Goal: Task Accomplishment & Management: Manage account settings

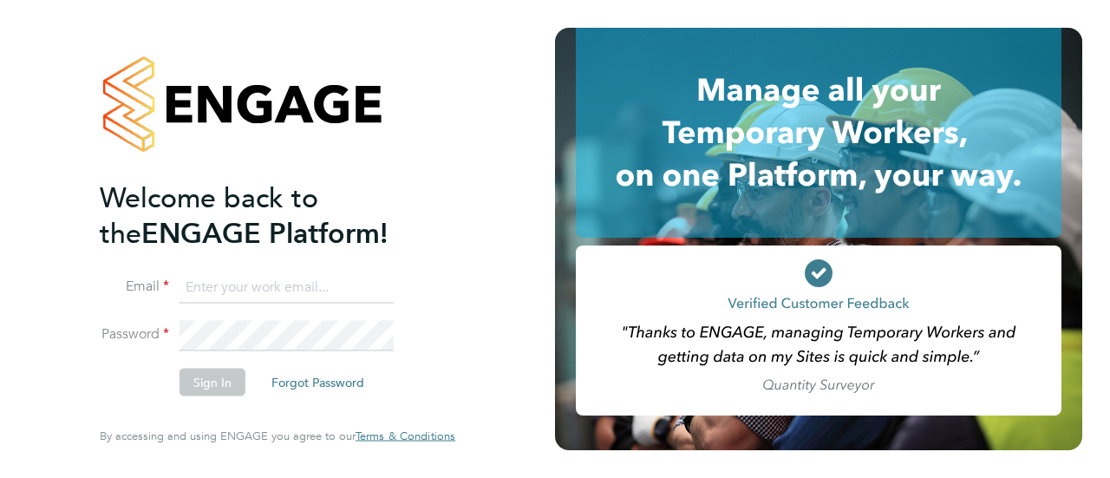
type input "gary.davies@wates.co.uk"
click at [216, 383] on button "Sign In" at bounding box center [213, 383] width 66 height 28
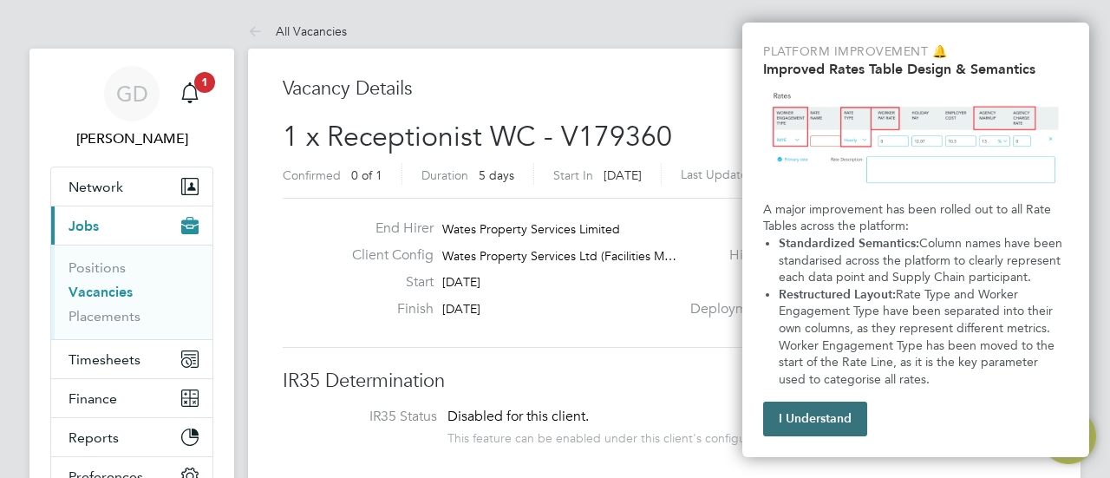
click at [808, 427] on button "I Understand" at bounding box center [815, 419] width 104 height 35
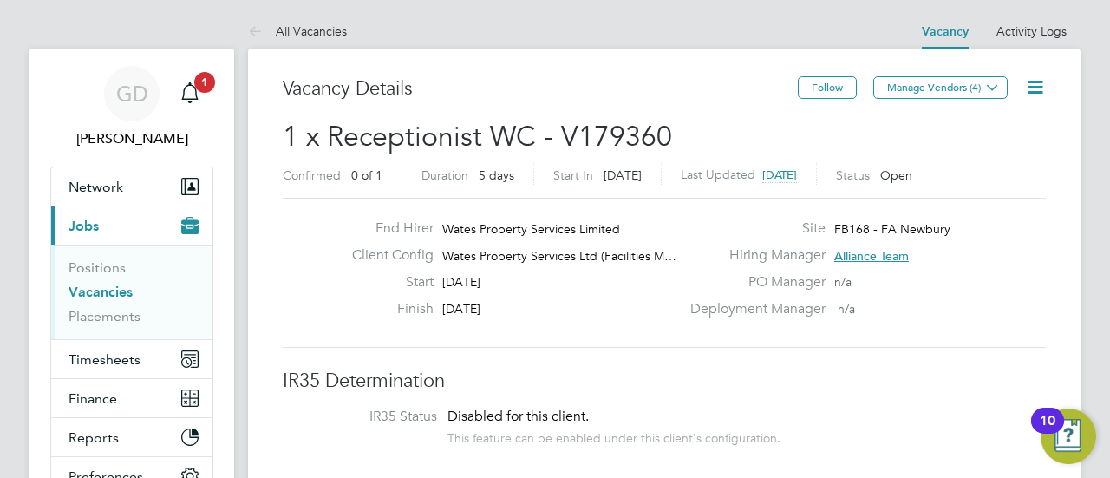
click at [914, 372] on h3 "IR35 Determination" at bounding box center [664, 381] width 763 height 25
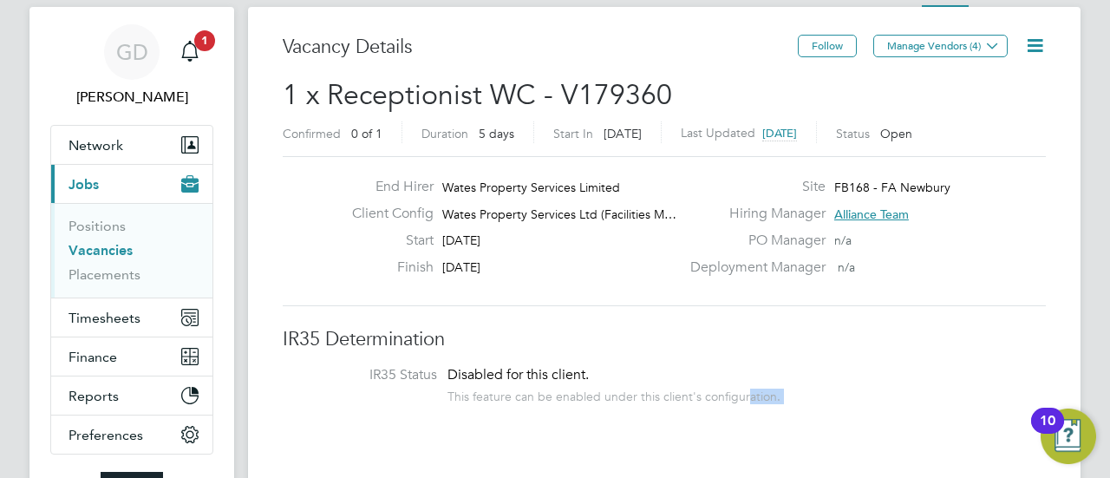
drag, startPoint x: 742, startPoint y: 434, endPoint x: 714, endPoint y: 473, distance: 48.4
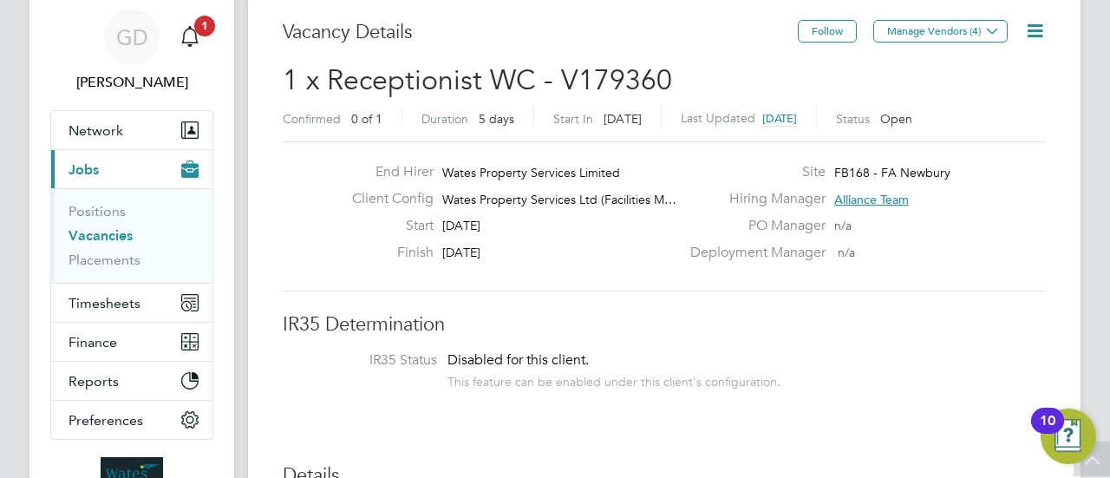
drag, startPoint x: 1026, startPoint y: 240, endPoint x: 1033, endPoint y: 250, distance: 11.8
click at [1033, 250] on div "Site FB168 - FA Newbury Hiring Manager Alliance Team PO Manager n/a Deployment …" at bounding box center [866, 216] width 373 height 107
drag, startPoint x: 1098, startPoint y: 182, endPoint x: 1063, endPoint y: 252, distance: 78.7
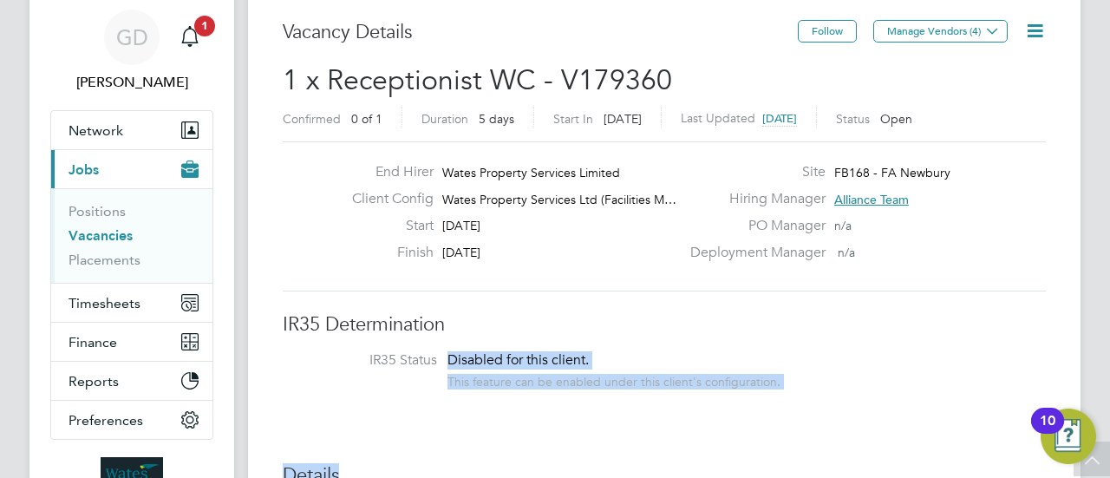
drag, startPoint x: 892, startPoint y: 296, endPoint x: 775, endPoint y: 457, distance: 198.8
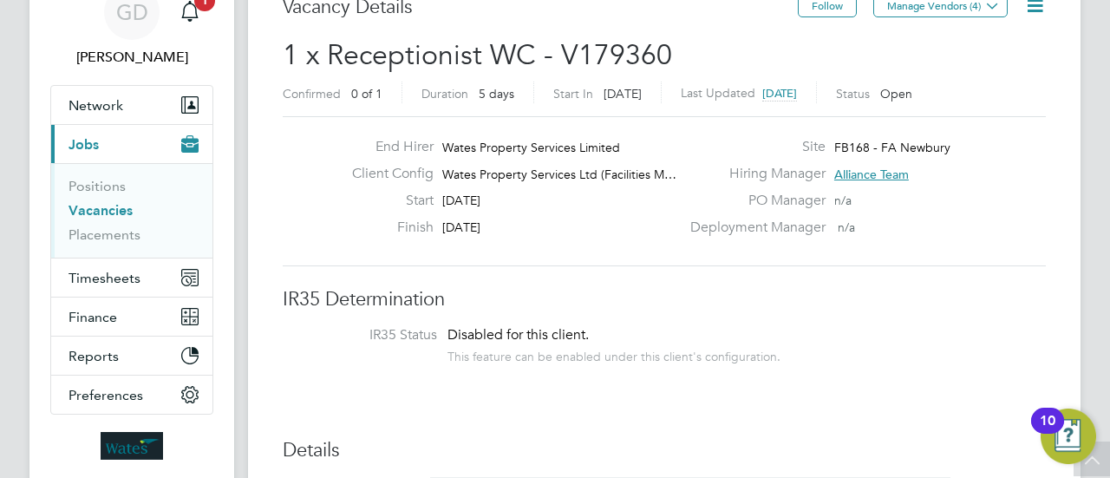
scroll to position [0, 0]
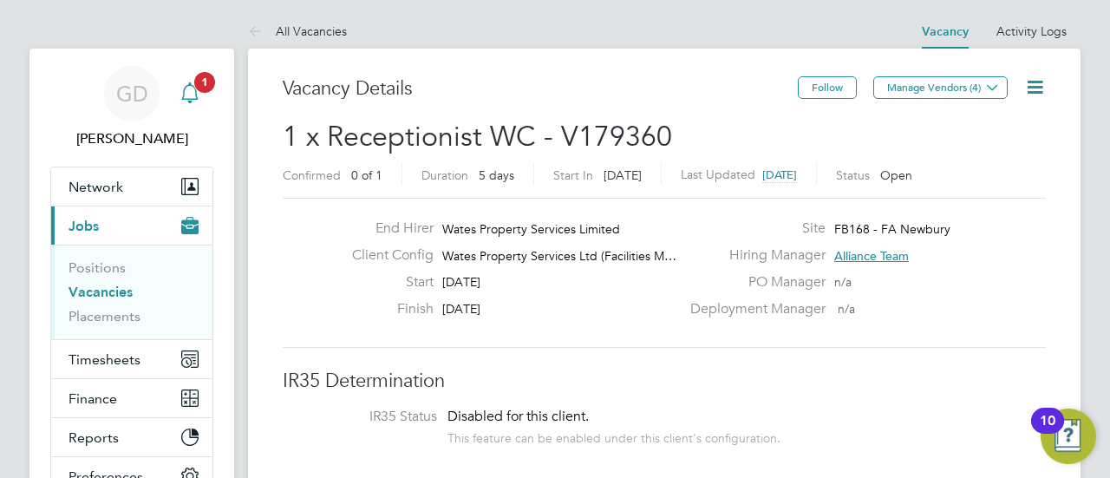
click at [202, 79] on span "1" at bounding box center [204, 82] width 21 height 21
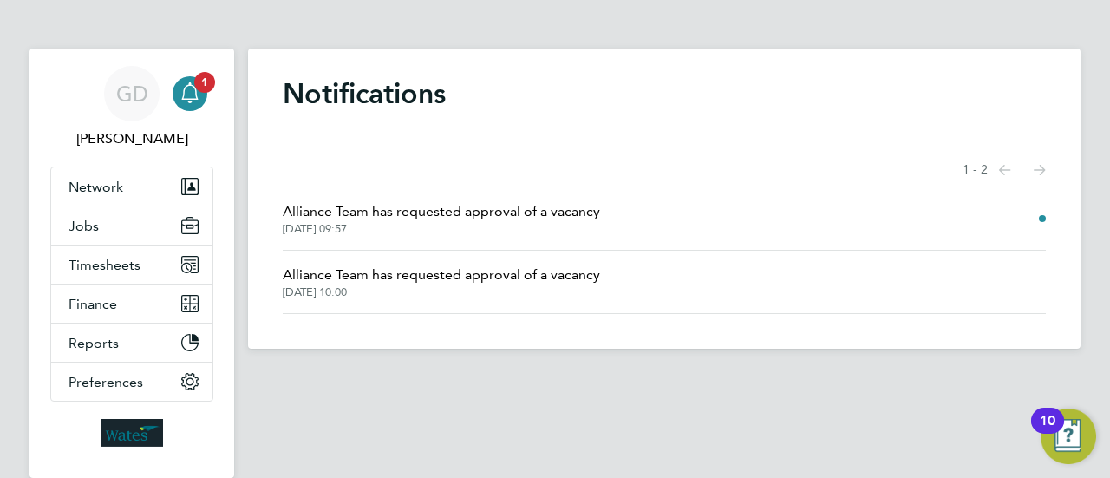
click at [370, 230] on span "28 Aug 2025, 09:57" at bounding box center [441, 229] width 317 height 14
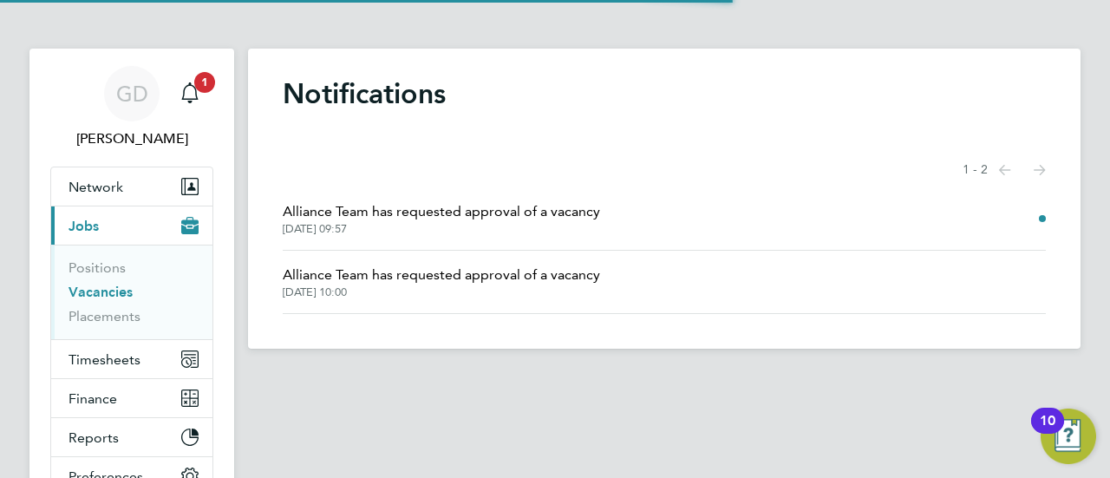
scroll to position [30, 271]
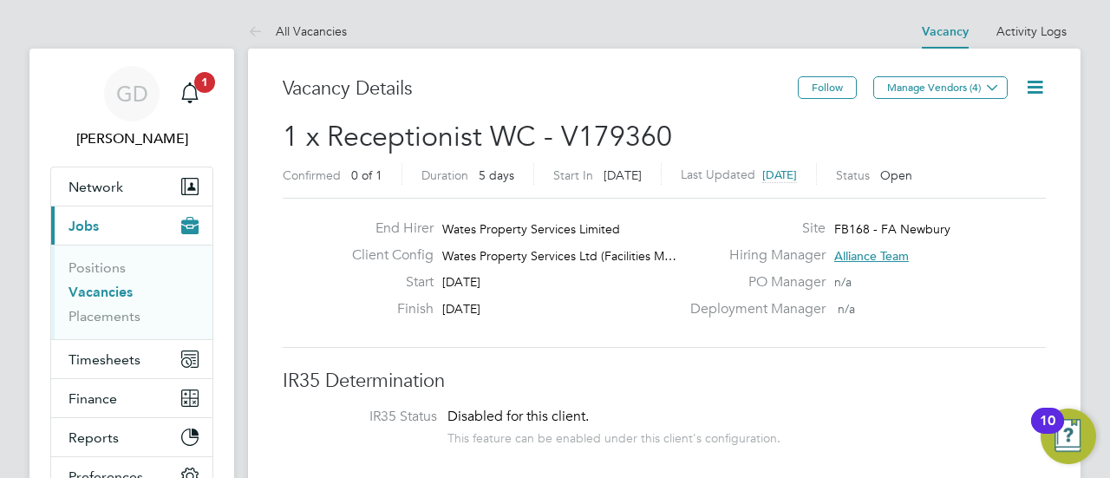
click at [1033, 95] on icon at bounding box center [1035, 87] width 22 height 22
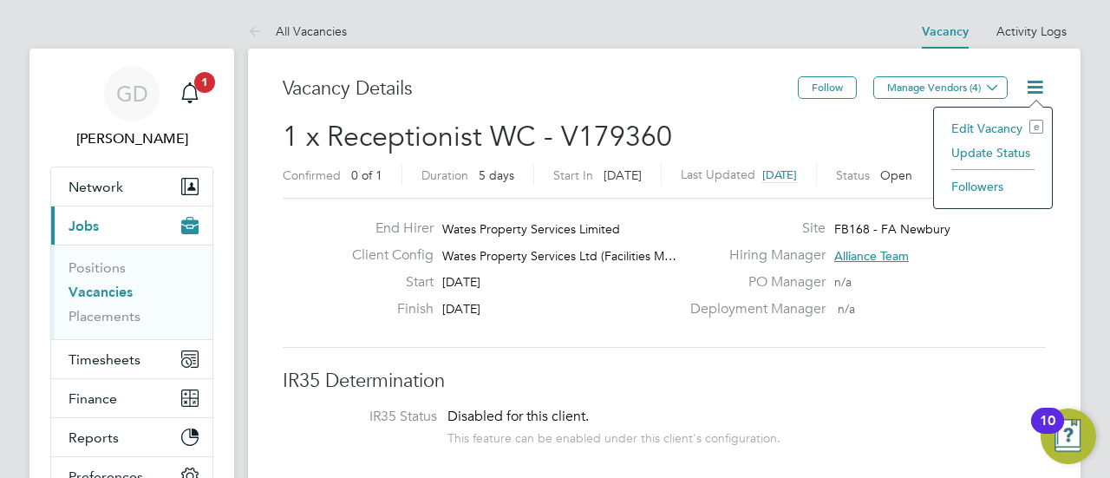
click at [991, 131] on li "Edit Vacancy e" at bounding box center [993, 128] width 101 height 24
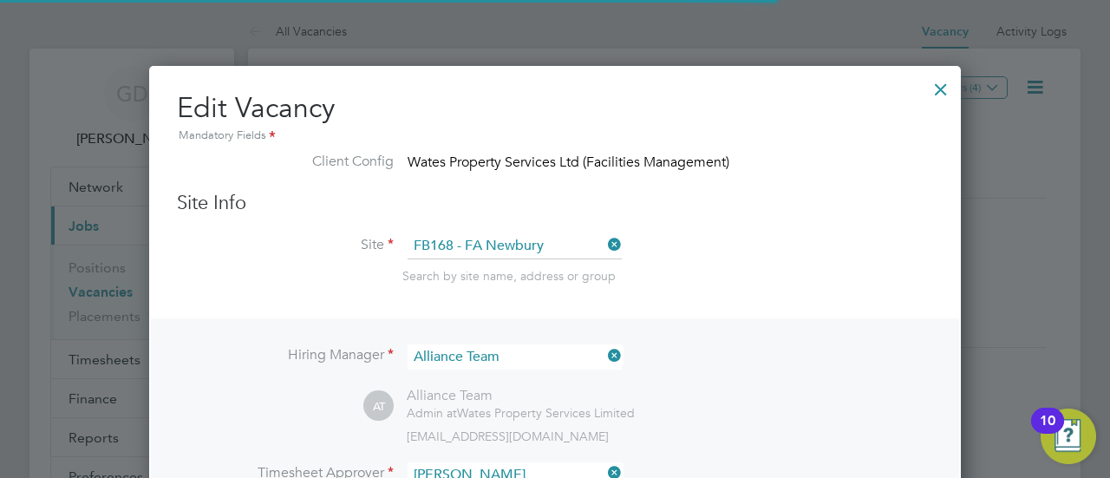
scroll to position [9, 8]
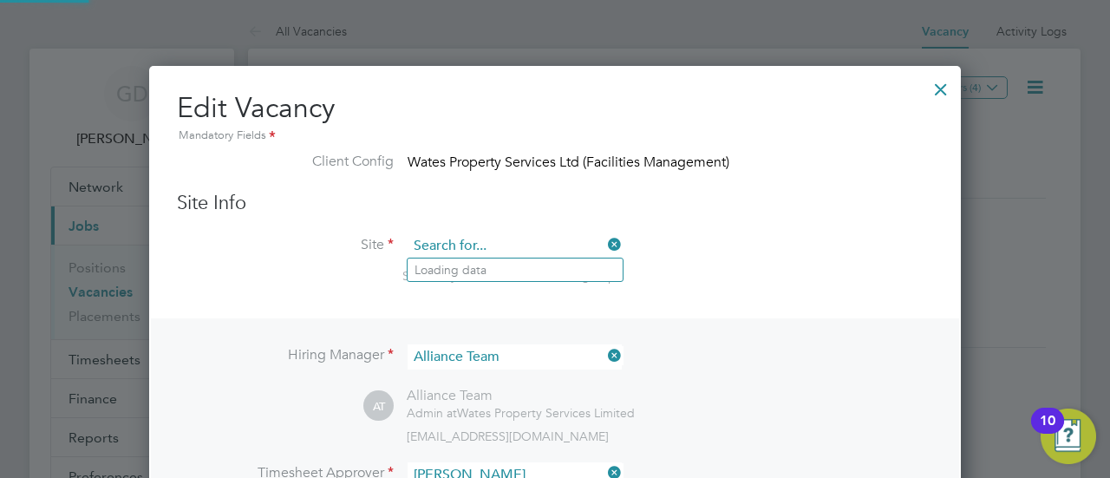
click at [544, 243] on input at bounding box center [515, 246] width 214 height 26
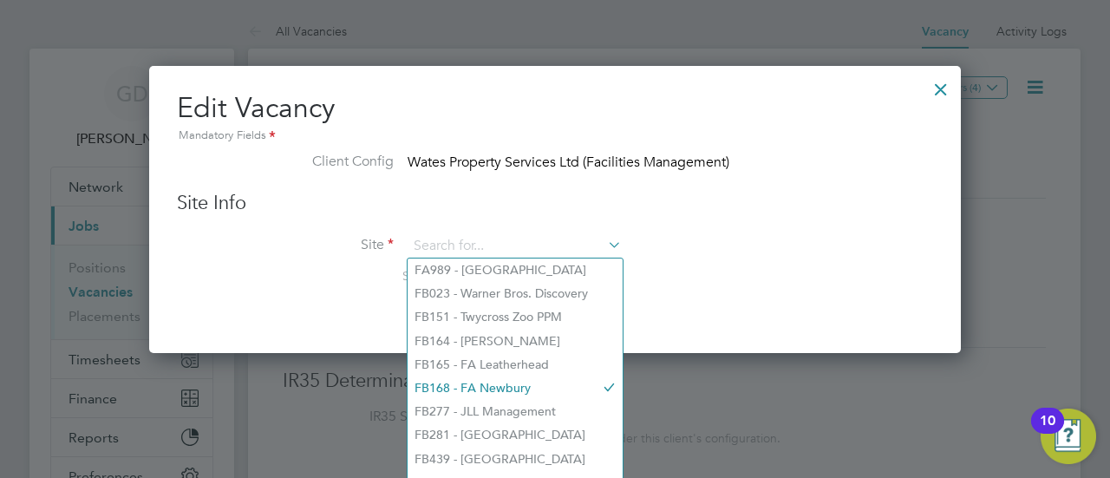
click at [716, 402] on div at bounding box center [555, 239] width 1110 height 478
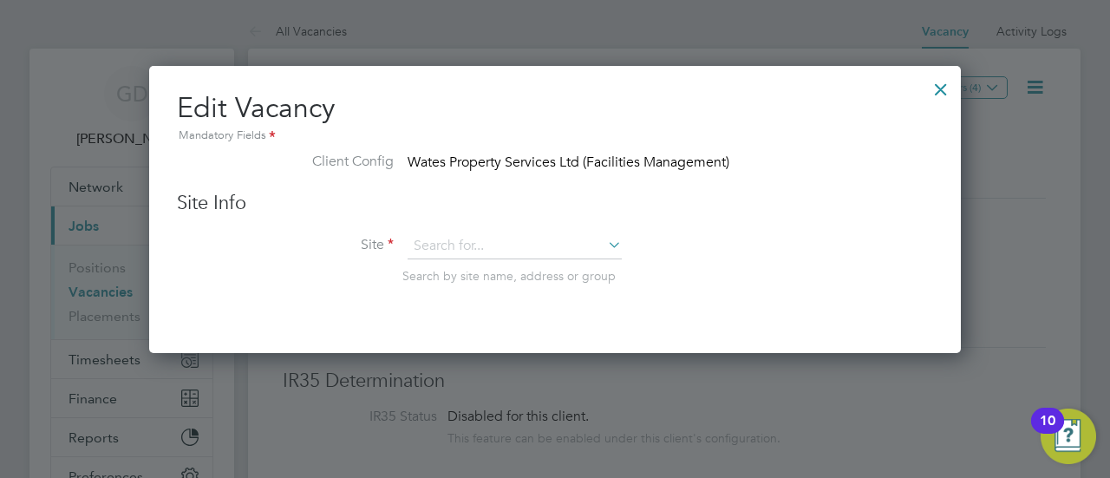
click at [942, 86] on div at bounding box center [941, 84] width 31 height 31
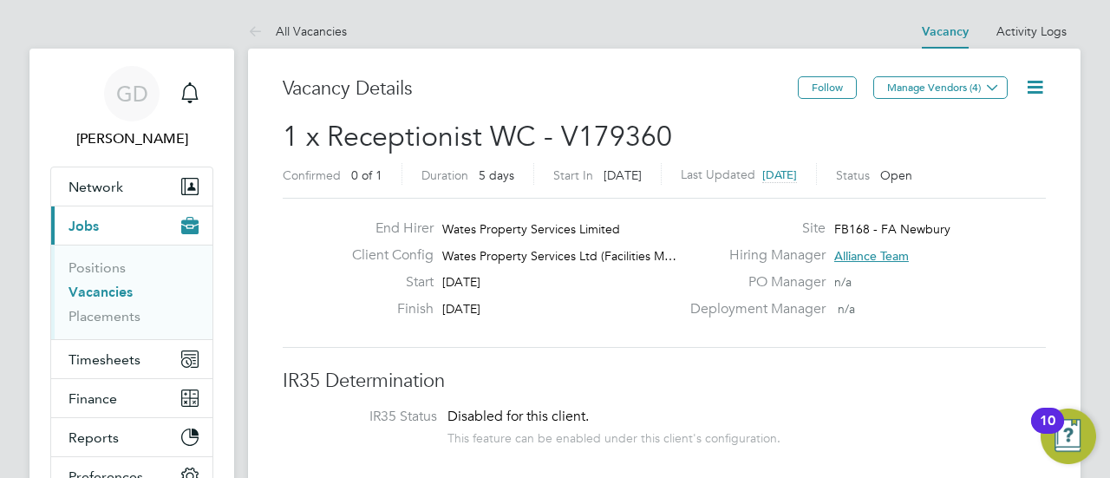
click at [201, 154] on app-nav-user-info "GD Gary Davies Notifications" at bounding box center [131, 108] width 163 height 118
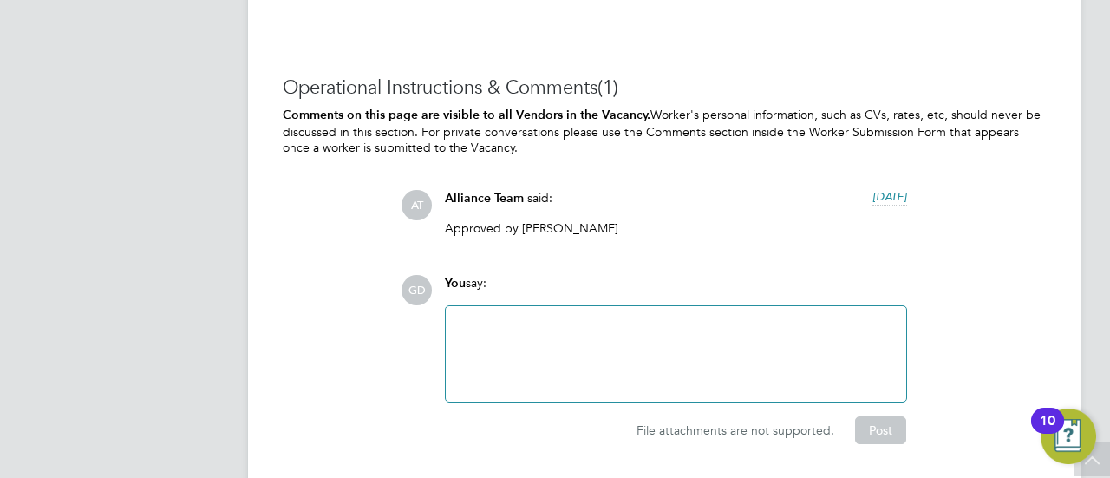
scroll to position [2024, 0]
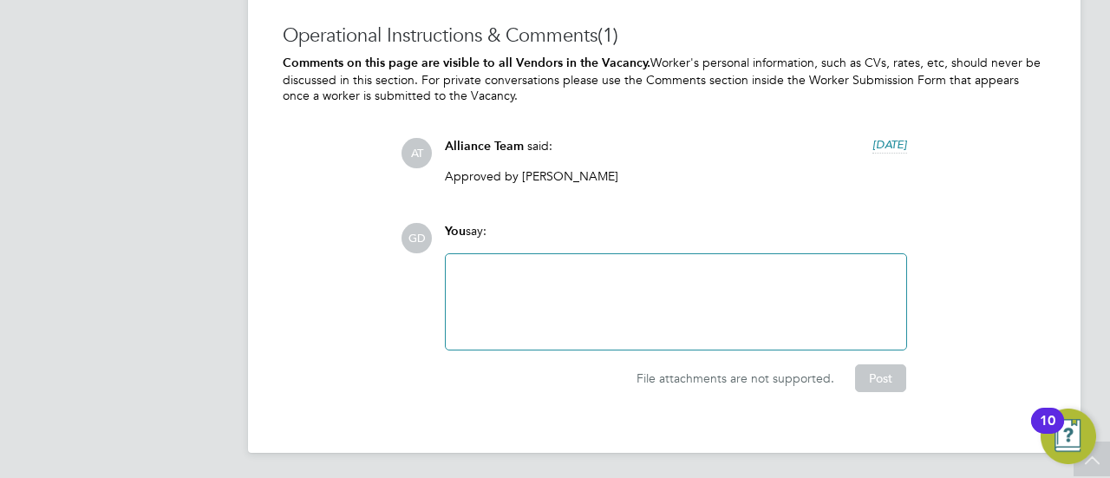
click at [529, 260] on div at bounding box center [676, 301] width 461 height 95
click at [508, 271] on div at bounding box center [676, 302] width 440 height 75
click at [872, 378] on button "Post" at bounding box center [880, 378] width 51 height 28
